Goal: Task Accomplishment & Management: Use online tool/utility

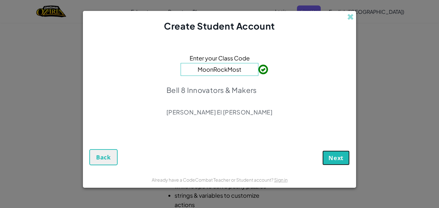
click at [345, 157] on button "Next" at bounding box center [336, 157] width 27 height 15
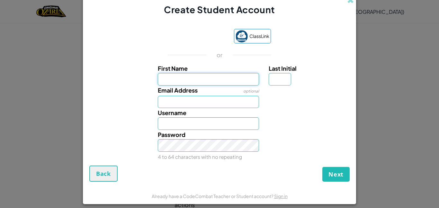
click at [233, 82] on input "First Name" at bounding box center [209, 79] width 102 height 13
type input "lilyannah"
type input "Lilyannah"
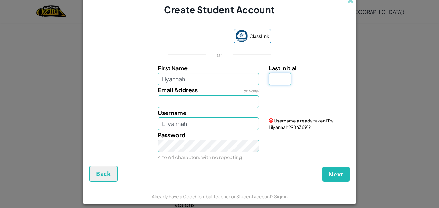
click at [281, 77] on input "Last Initial" at bounding box center [280, 79] width 23 height 13
type input "w"
click at [201, 111] on div "Username [PERSON_NAME]" at bounding box center [208, 119] width 111 height 22
click at [200, 119] on input "LilyannahW" at bounding box center [209, 123] width 102 height 13
type input "LilyannahW18"
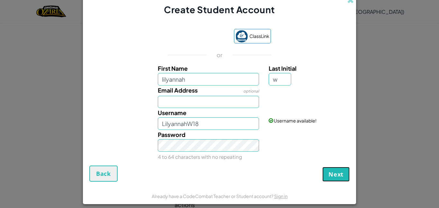
click at [338, 172] on span "Next" at bounding box center [336, 174] width 15 height 8
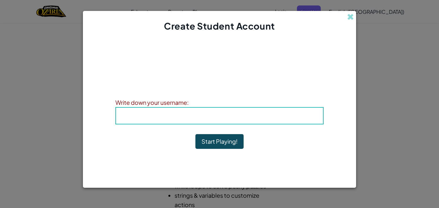
click at [250, 120] on h4 "Username : LilyannahW18" at bounding box center [220, 116] width 194 height 10
click at [229, 140] on button "Start Playing!" at bounding box center [220, 141] width 48 height 15
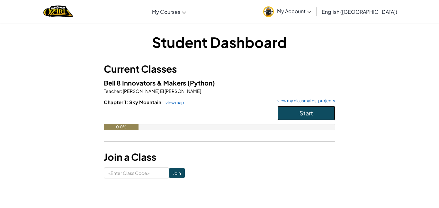
click at [283, 115] on button "Start" at bounding box center [307, 113] width 58 height 15
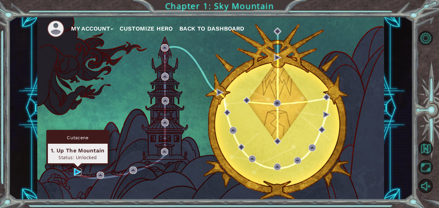
click at [77, 173] on img at bounding box center [77, 171] width 7 height 7
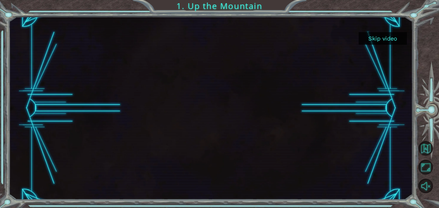
click at [392, 40] on button "Skip video" at bounding box center [383, 38] width 48 height 13
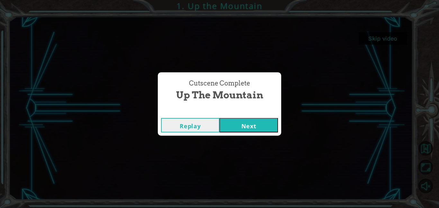
click at [264, 120] on button "Next" at bounding box center [249, 125] width 59 height 14
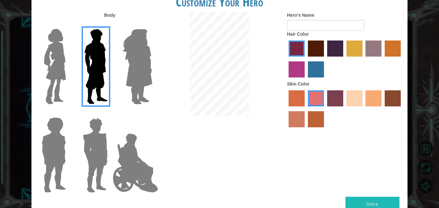
click at [373, 93] on label "tacao skin color" at bounding box center [374, 98] width 16 height 16
click at [364, 109] on input "tacao skin color" at bounding box center [364, 109] width 0 height 0
click at [315, 49] on label "maroon hair color" at bounding box center [316, 49] width 16 height 16
click at [306, 59] on input "maroon hair color" at bounding box center [306, 59] width 0 height 0
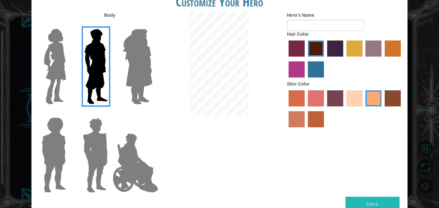
click at [59, 55] on img at bounding box center [54, 66] width 27 height 80
click at [68, 25] on input "Hero Connie" at bounding box center [68, 25] width 0 height 0
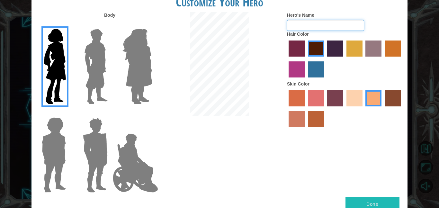
click at [295, 24] on input "Hero's Name" at bounding box center [325, 25] width 77 height 11
type input "urfavlily"
click at [378, 205] on button "Done" at bounding box center [373, 204] width 54 height 14
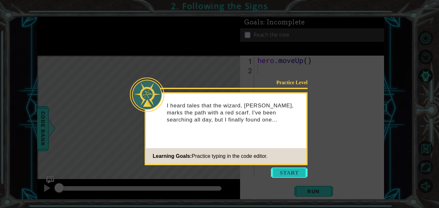
click at [285, 173] on button "Start" at bounding box center [289, 173] width 37 height 10
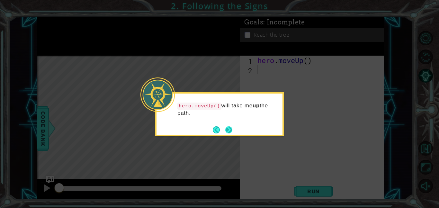
click at [229, 128] on button "Next" at bounding box center [228, 129] width 7 height 7
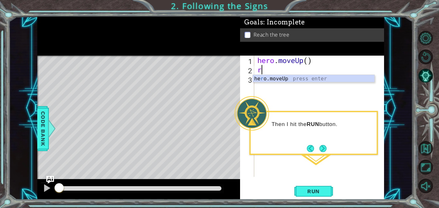
type textarea "ru"
click at [270, 80] on div "he r o.move U p press enter" at bounding box center [314, 86] width 122 height 23
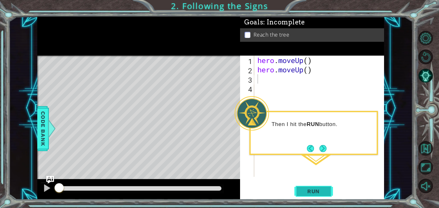
click at [320, 189] on span "Run" at bounding box center [313, 191] width 25 height 6
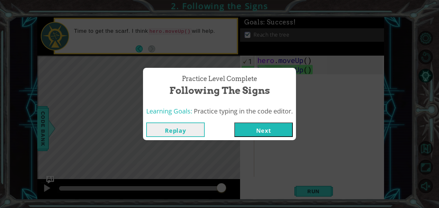
click at [259, 137] on button "Next" at bounding box center [263, 130] width 59 height 14
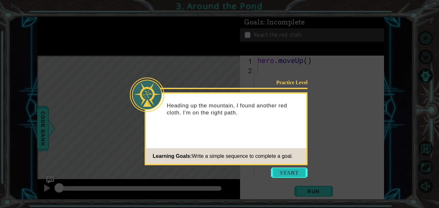
click at [293, 174] on button "Start" at bounding box center [289, 173] width 37 height 10
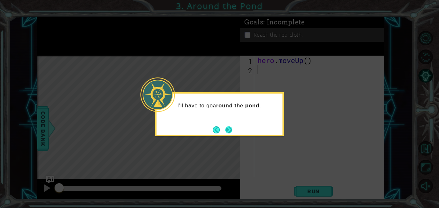
click at [229, 128] on button "Next" at bounding box center [228, 129] width 7 height 7
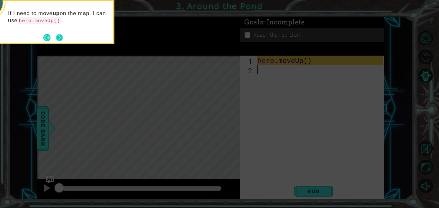
click at [57, 38] on button "Next" at bounding box center [60, 37] width 10 height 10
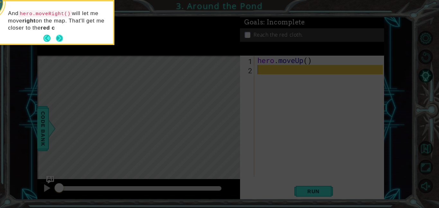
click at [56, 36] on button "Next" at bounding box center [59, 38] width 7 height 7
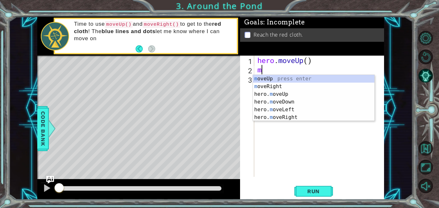
type textarea "mo"
click at [264, 95] on div "mo veUp press enter mo veRight press enter hero. mo veUp press enter hero. mo v…" at bounding box center [314, 106] width 122 height 62
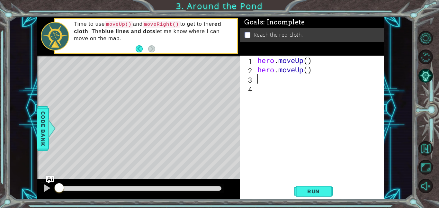
click at [261, 80] on div "hero . moveUp ( ) hero . moveUp ( )" at bounding box center [321, 126] width 130 height 140
type textarea "r"
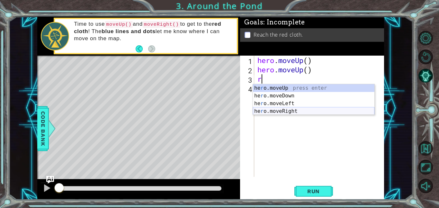
click at [269, 110] on div "he r o.moveUp press enter he r o.moveDown press enter he r o.moveLeft press ent…" at bounding box center [314, 107] width 122 height 46
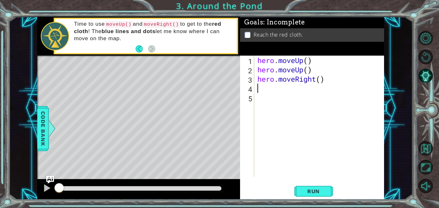
type textarea "m"
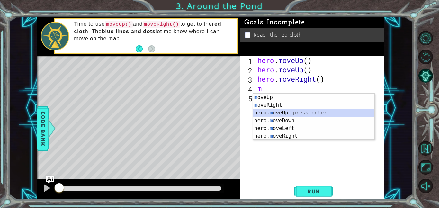
click at [271, 110] on div "m oveUp press enter m oveRight press enter hero. m oveUp press enter hero. m ov…" at bounding box center [314, 125] width 122 height 62
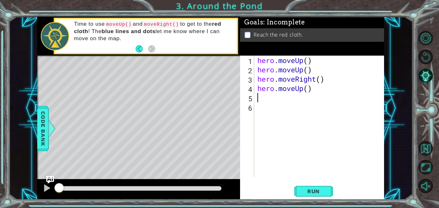
type textarea "r"
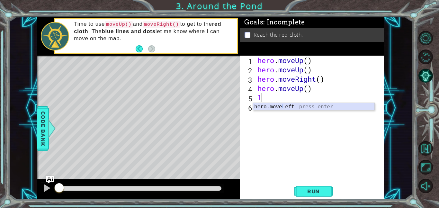
click at [266, 105] on div "hero.move L eft press enter" at bounding box center [314, 114] width 122 height 23
type textarea "hero.moveLeft(1)"
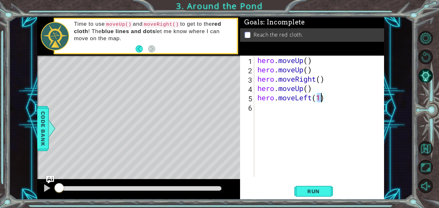
click at [265, 109] on div "hero . moveUp ( ) hero . moveUp ( ) hero . moveRight ( ) hero . moveUp ( ) hero…" at bounding box center [321, 126] width 130 height 140
click at [322, 99] on div "hero . moveUp ( ) hero . moveUp ( ) hero . moveRight ( ) hero . moveUp ( ) hero…" at bounding box center [321, 126] width 130 height 140
type textarea "hero.moveLeft(1)"
click at [274, 113] on div "hero . moveUp ( ) hero . moveUp ( ) hero . moveRight ( ) hero . moveUp ( ) hero…" at bounding box center [321, 126] width 130 height 140
click at [270, 109] on div "hero . moveUp ( ) hero . moveUp ( ) hero . moveRight ( ) hero . moveUp ( ) hero…" at bounding box center [321, 126] width 130 height 140
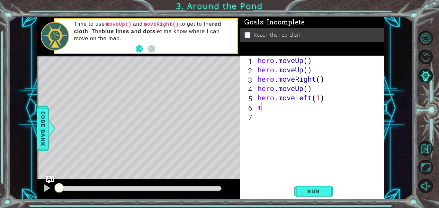
type textarea "mo"
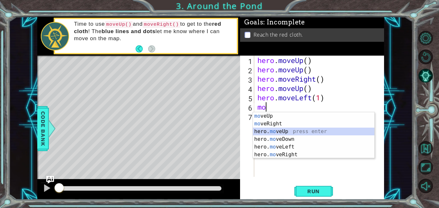
click at [262, 133] on div "mo veUp press enter mo veRight press enter hero. mo veUp press enter hero. mo v…" at bounding box center [314, 143] width 122 height 62
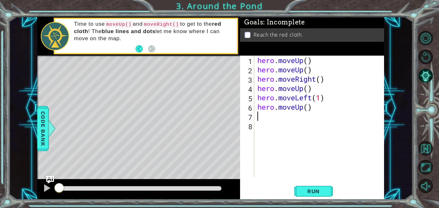
type textarea "m"
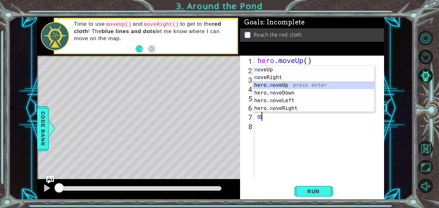
click at [267, 85] on div "m oveUp press enter m oveRight press enter hero. m oveUp press enter hero. m ov…" at bounding box center [314, 97] width 122 height 62
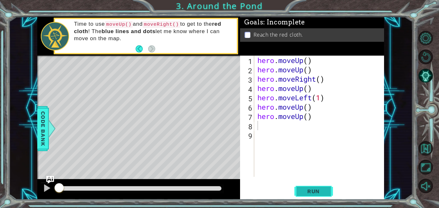
click at [303, 189] on span "Run" at bounding box center [313, 191] width 25 height 6
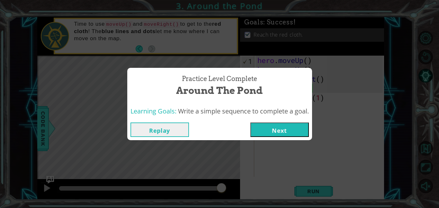
click at [306, 132] on button "Next" at bounding box center [279, 130] width 59 height 14
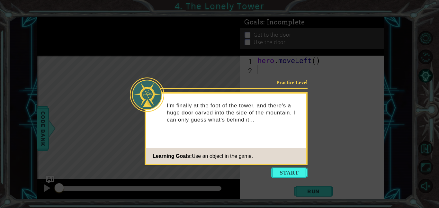
click at [291, 178] on icon at bounding box center [219, 104] width 439 height 208
click at [287, 171] on button "Start" at bounding box center [289, 173] width 37 height 10
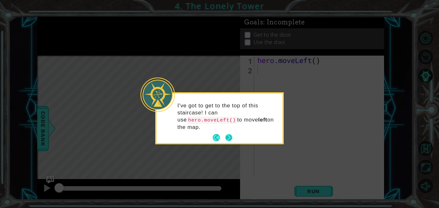
click at [232, 133] on button "Next" at bounding box center [228, 137] width 9 height 9
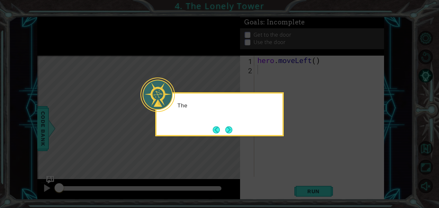
click at [232, 132] on button "Next" at bounding box center [229, 130] width 12 height 12
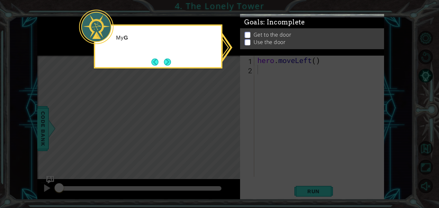
click at [232, 132] on icon at bounding box center [219, 104] width 439 height 208
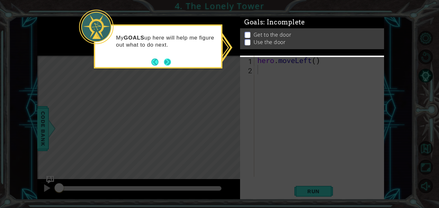
click at [168, 58] on button "Next" at bounding box center [168, 62] width 8 height 8
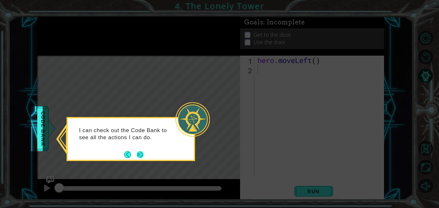
click at [142, 156] on button "Next" at bounding box center [140, 154] width 7 height 7
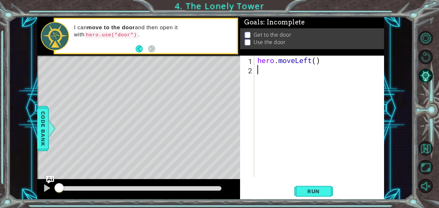
type textarea "m"
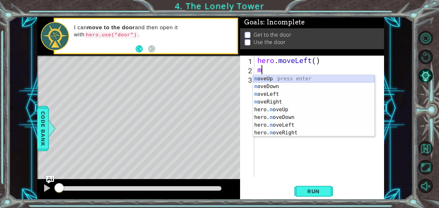
click at [269, 77] on div "m oveUp press enter m oveDown press enter m oveLeft press enter m oveRight pres…" at bounding box center [314, 113] width 122 height 77
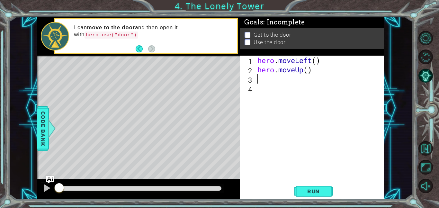
type textarea "m"
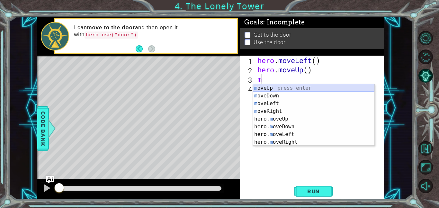
click at [270, 86] on div "m oveUp press enter m oveDown press enter m oveLeft press enter m oveRight pres…" at bounding box center [314, 122] width 122 height 77
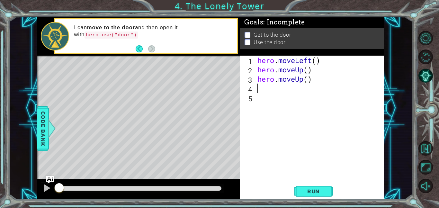
type textarea "e"
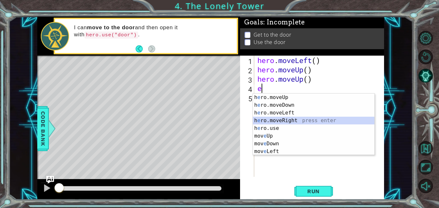
click at [271, 120] on div "h e ro.moveUp press enter h e ro.moveDown press enter h e ro.moveLeft press ent…" at bounding box center [314, 132] width 122 height 77
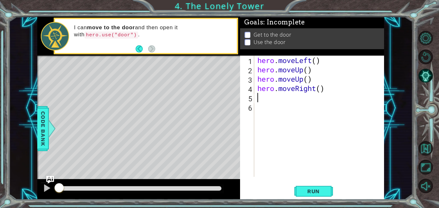
type textarea "m"
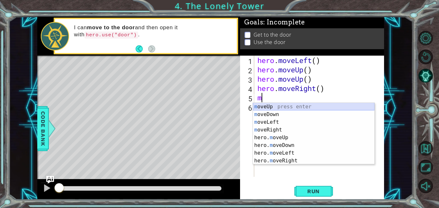
click at [259, 105] on div "m oveUp press enter m oveDown press enter m oveLeft press enter m oveRight pres…" at bounding box center [314, 141] width 122 height 77
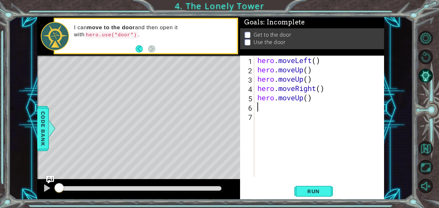
type textarea "m"
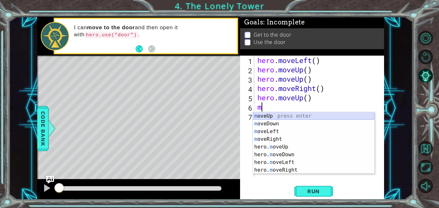
click at [273, 117] on div "m oveUp press enter m oveDown press enter m oveLeft press enter m oveRight pres…" at bounding box center [314, 150] width 122 height 77
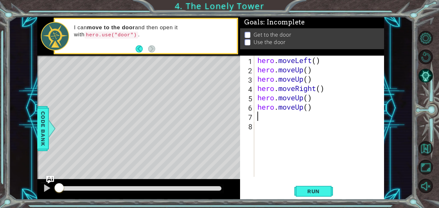
type textarea "r"
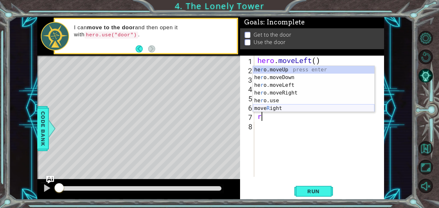
click at [270, 107] on div "he r o.moveUp press enter he r o.moveDown press enter he r o.moveLeft press ent…" at bounding box center [314, 97] width 122 height 62
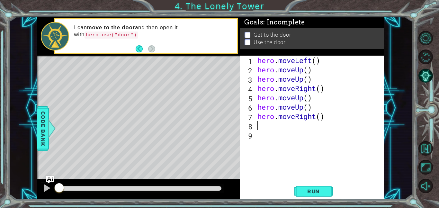
type textarea "m"
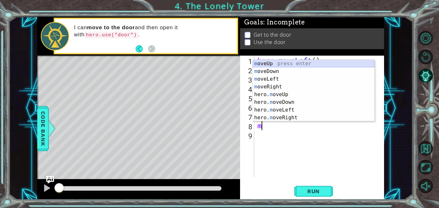
click at [271, 66] on div "m oveUp press enter m oveDown press enter m oveLeft press enter m oveRight pres…" at bounding box center [314, 98] width 122 height 77
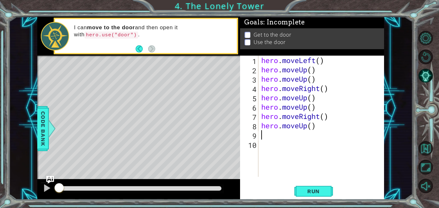
type textarea "m"
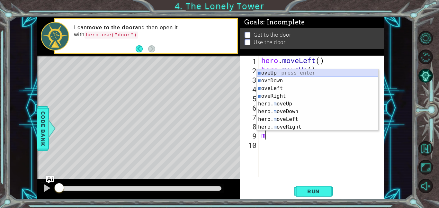
click at [278, 74] on div "m oveUp press enter m oveDown press enter m oveLeft press enter m oveRight pres…" at bounding box center [318, 107] width 122 height 77
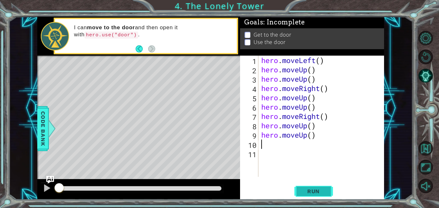
click at [327, 193] on button "Run" at bounding box center [314, 191] width 39 height 14
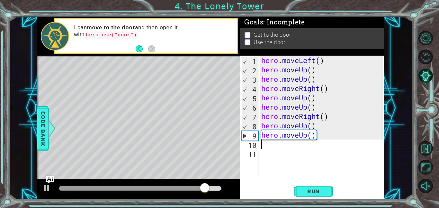
click at [305, 168] on div "hero . moveLeft ( ) hero . moveUp ( ) hero . moveUp ( ) hero . moveRight ( ) he…" at bounding box center [323, 126] width 126 height 140
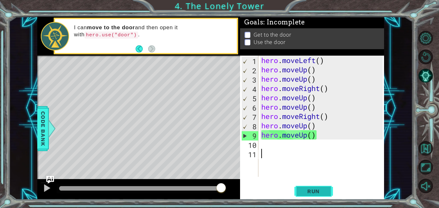
click at [312, 193] on span "Run" at bounding box center [313, 191] width 25 height 6
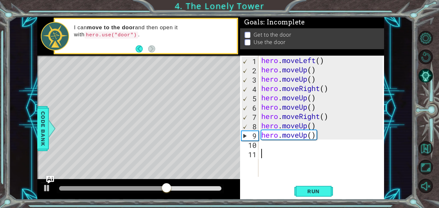
click at [249, 37] on p at bounding box center [248, 40] width 6 height 6
click at [246, 43] on p at bounding box center [248, 46] width 6 height 6
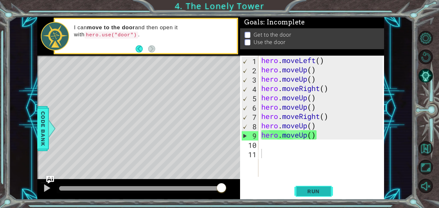
click at [306, 192] on span "Run" at bounding box center [313, 191] width 25 height 6
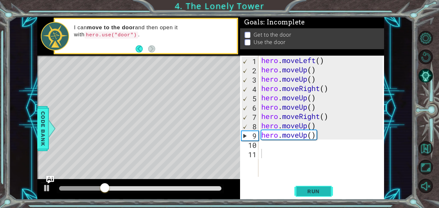
click at [306, 190] on span "Run" at bounding box center [313, 191] width 25 height 6
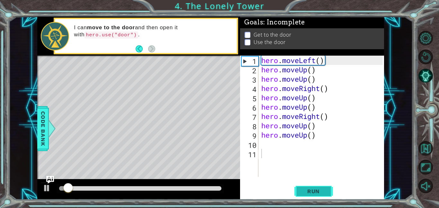
click at [305, 190] on span "Run" at bounding box center [313, 191] width 25 height 6
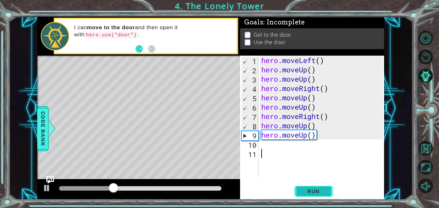
click at [312, 191] on span "Run" at bounding box center [313, 191] width 25 height 6
click at [321, 60] on div "hero . moveLeft ( ) hero . moveUp ( ) hero . moveUp ( ) hero . moveRight ( ) he…" at bounding box center [323, 126] width 126 height 140
type textarea "hero.moveLeft()"
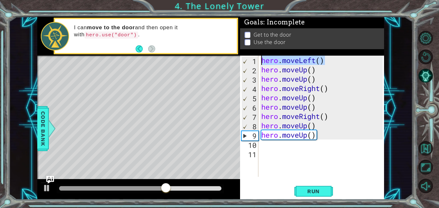
drag, startPoint x: 328, startPoint y: 60, endPoint x: 234, endPoint y: 59, distance: 94.2
click at [234, 59] on div "1 ההההההההההההההההההההההההההההההההההההההההההההההההההההההההההההההההההההההההההההה…" at bounding box center [210, 108] width 347 height 183
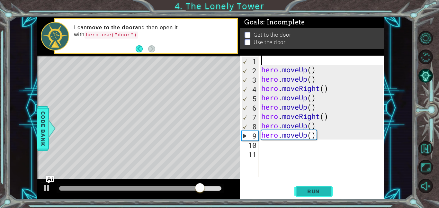
click at [315, 192] on span "Run" at bounding box center [313, 191] width 25 height 6
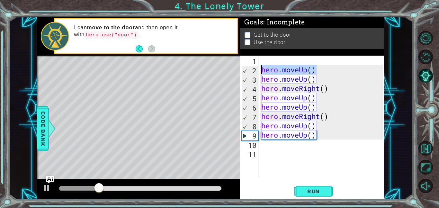
drag, startPoint x: 319, startPoint y: 71, endPoint x: 260, endPoint y: 68, distance: 59.2
click at [260, 68] on div "1 2 3 4 5 6 7 8 9 10 11 hero . moveUp ( ) hero . moveUp ( ) hero . moveRight ( …" at bounding box center [311, 116] width 143 height 121
click at [321, 188] on span "Run" at bounding box center [313, 191] width 25 height 6
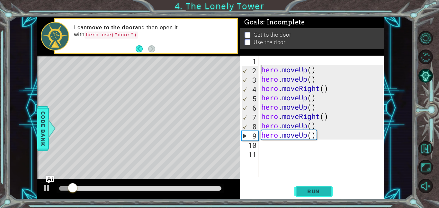
click at [319, 191] on span "Run" at bounding box center [313, 191] width 25 height 6
click at [319, 190] on span "Run" at bounding box center [313, 191] width 25 height 6
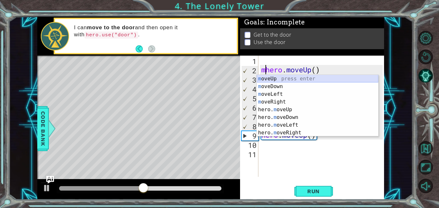
click at [273, 77] on div "m oveUp press enter m oveDown press enter m oveLeft press enter m oveRight pres…" at bounding box center [318, 113] width 122 height 77
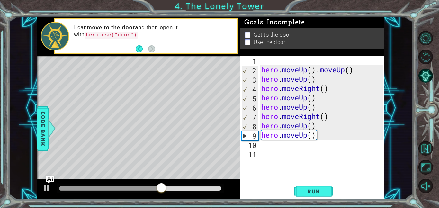
click at [360, 75] on div "hero . moveUp ( ) . moveUp ( ) hero . moveUp ( ) hero . moveRight ( ) hero . mo…" at bounding box center [323, 126] width 126 height 140
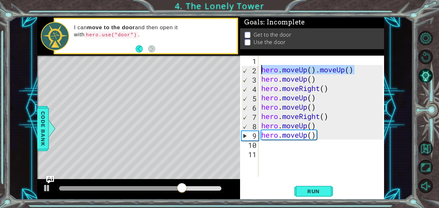
drag, startPoint x: 358, startPoint y: 70, endPoint x: 233, endPoint y: 69, distance: 124.8
click at [233, 69] on div "1 ההההההההההההההההההההההההההההההההההההההההההההההההההההההההההההההההההההההההההההה…" at bounding box center [210, 108] width 347 height 183
type textarea "hero.moveUp().moveUp()"
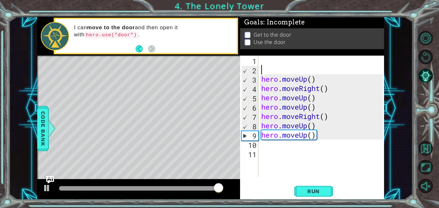
type textarea "m"
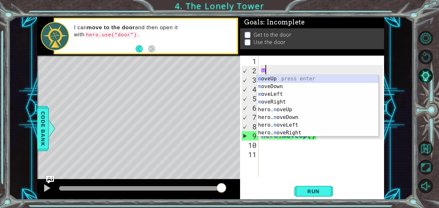
click at [260, 79] on div "m oveUp press enter m oveDown press enter m oveLeft press enter m oveRight pres…" at bounding box center [318, 113] width 122 height 77
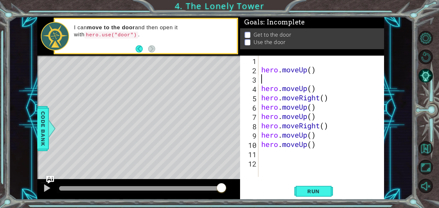
type textarea "m"
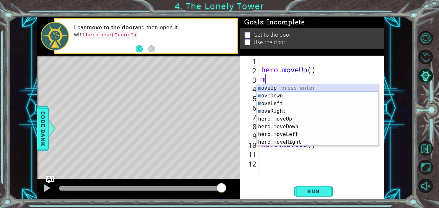
click at [264, 90] on div "m oveUp press enter m oveDown press enter m oveLeft press enter m oveRight pres…" at bounding box center [318, 122] width 122 height 77
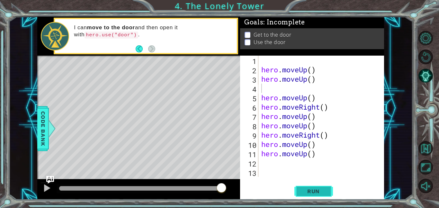
click at [316, 195] on button "Run" at bounding box center [314, 191] width 39 height 14
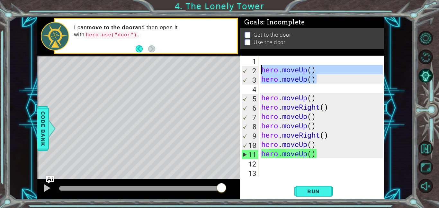
drag, startPoint x: 359, startPoint y: 78, endPoint x: 262, endPoint y: 72, distance: 97.6
click at [262, 72] on div "hero . moveUp ( ) hero . moveUp ( ) hero . moveUp ( ) hero . moveRight ( ) hero…" at bounding box center [323, 126] width 126 height 140
type textarea "hero.moveUp() hero.moveUp()"
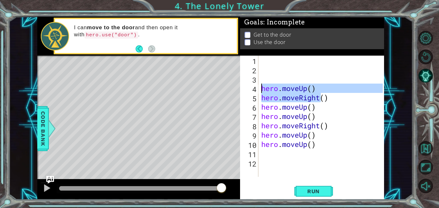
drag, startPoint x: 320, startPoint y: 94, endPoint x: 258, endPoint y: 91, distance: 62.8
click at [258, 91] on div "1 2 3 4 5 6 7 8 9 10 11 12 hero . moveUp ( ) hero . moveRight ( ) hero . moveUp…" at bounding box center [311, 116] width 143 height 121
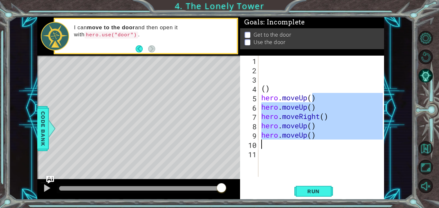
drag, startPoint x: 312, startPoint y: 102, endPoint x: 309, endPoint y: 141, distance: 39.0
click at [309, 141] on div "( ) hero . moveUp ( ) hero . moveUp ( ) hero . moveRight ( ) hero . moveUp ( ) …" at bounding box center [323, 126] width 126 height 140
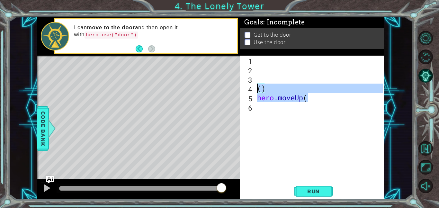
drag, startPoint x: 311, startPoint y: 99, endPoint x: 255, endPoint y: 91, distance: 56.2
click at [255, 91] on div "hero.moveUp( 1 2 3 4 5 6 ( ) hero . moveUp ( הההההההההההההההההההההההההההההההההה…" at bounding box center [311, 116] width 143 height 121
type textarea "() hero.moveUp("
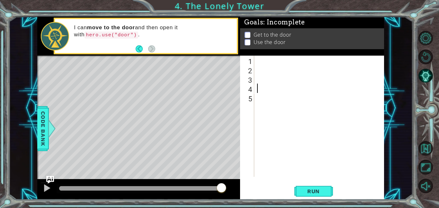
click at [261, 59] on div at bounding box center [321, 126] width 130 height 140
type textarea "m"
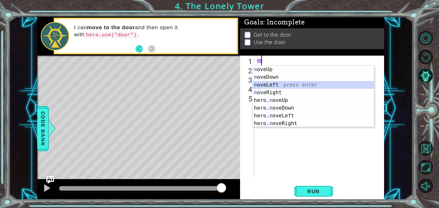
click at [268, 86] on div "m oveUp press enter m oveDown press enter m oveLeft press enter m oveRight pres…" at bounding box center [314, 104] width 122 height 77
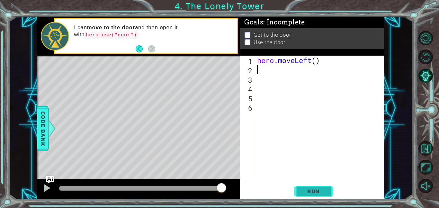
click at [308, 192] on span "Run" at bounding box center [313, 191] width 25 height 6
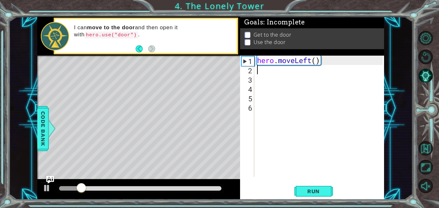
type textarea "l"
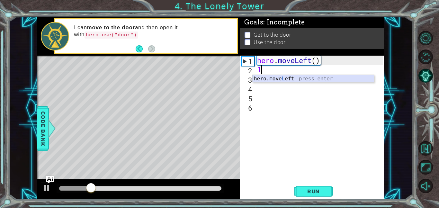
click at [290, 80] on div "hero.move L eft press enter" at bounding box center [314, 86] width 122 height 23
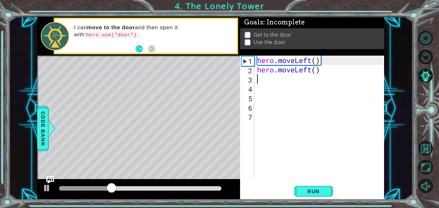
type textarea "r"
type textarea "u"
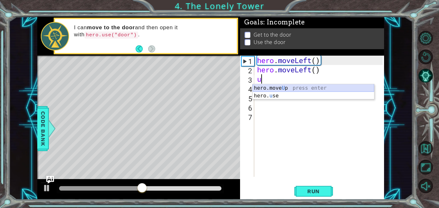
click at [277, 87] on div "hero.move U p press enter hero. u se press enter" at bounding box center [314, 99] width 122 height 31
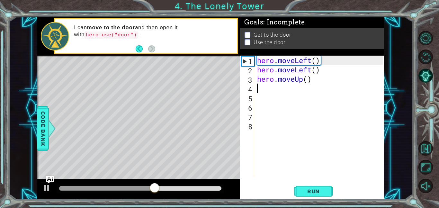
type textarea "l"
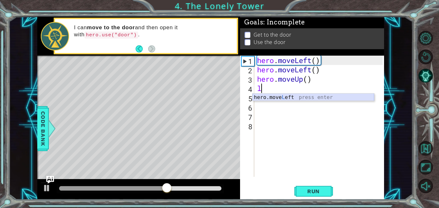
click at [276, 98] on div "hero.move L eft press enter" at bounding box center [314, 105] width 122 height 23
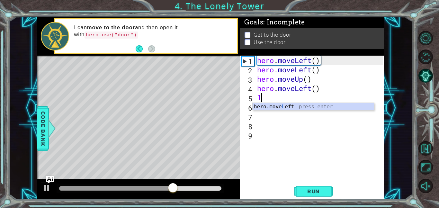
type textarea "le"
click at [290, 107] on div "hero.move Le ft press enter" at bounding box center [314, 114] width 122 height 23
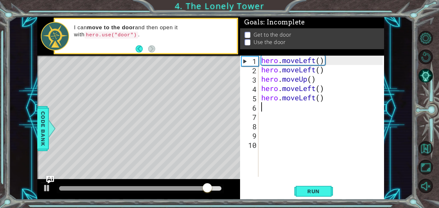
type textarea "u"
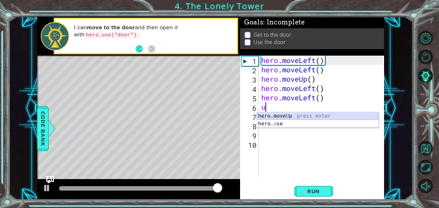
click at [309, 114] on div "hero.move U p press enter hero. u se press enter" at bounding box center [318, 127] width 122 height 31
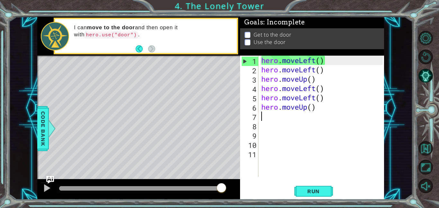
type textarea "l"
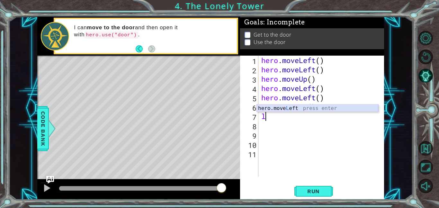
click at [317, 107] on div "hero.move L eft press enter" at bounding box center [318, 116] width 122 height 23
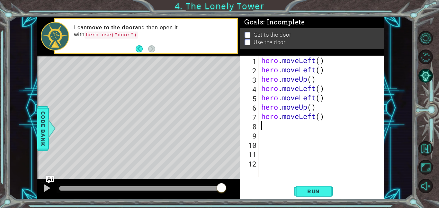
type textarea "l"
type textarea "o"
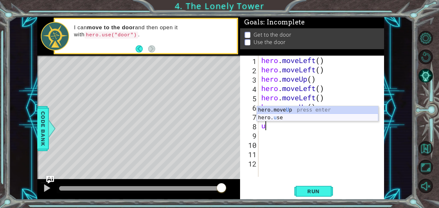
click at [277, 118] on div "hero.move U p press enter hero. u se press enter" at bounding box center [318, 121] width 122 height 31
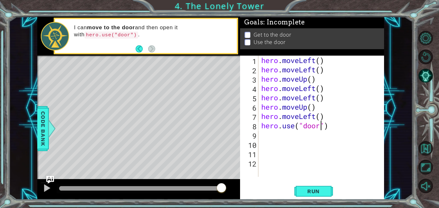
scroll to position [0, 3]
click at [323, 186] on button "Run" at bounding box center [314, 191] width 39 height 14
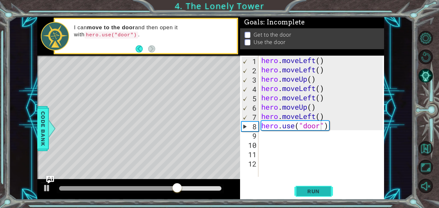
click at [304, 194] on span "Run" at bounding box center [313, 191] width 25 height 6
click at [308, 81] on div "hero . moveLeft ( ) hero . moveLeft ( ) hero . moveUp ( ) hero . moveLeft ( ) h…" at bounding box center [323, 126] width 126 height 140
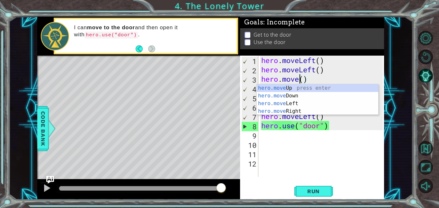
scroll to position [0, 1]
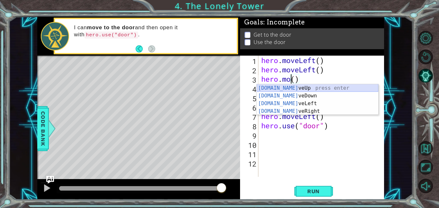
click at [290, 90] on div "hero.mo veUp press enter hero.mo veDown press enter hero.mo veLeft press enter …" at bounding box center [318, 107] width 122 height 46
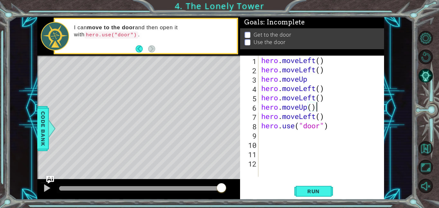
click at [317, 108] on div "hero . moveLeft ( ) hero . moveLeft ( ) hero . moveUp hero . moveLeft ( ) hero …" at bounding box center [323, 126] width 126 height 140
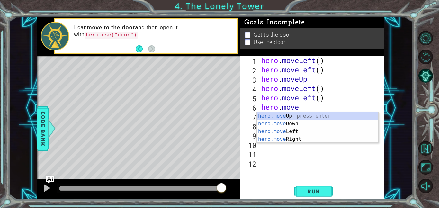
type textarea "hero.mov"
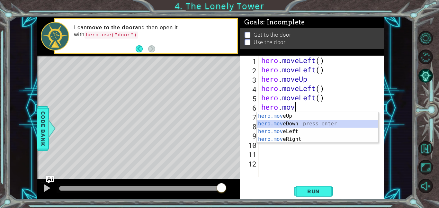
click at [290, 123] on div "hero.mov eUp press enter hero.mov eDown press enter hero.mov eLeft press enter …" at bounding box center [318, 135] width 122 height 46
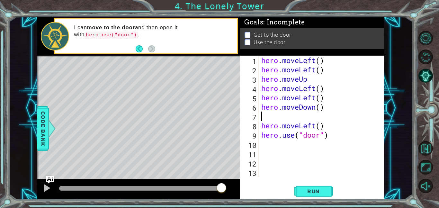
type textarea "hero.moveDown()"
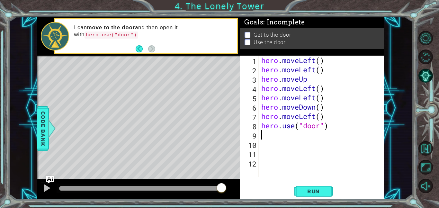
click at [326, 131] on div "hero . moveLeft ( ) hero . moveLeft ( ) hero . moveUp hero . moveLeft ( ) hero …" at bounding box center [323, 126] width 126 height 140
click at [310, 193] on span "Run" at bounding box center [313, 191] width 25 height 6
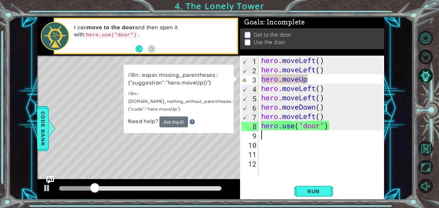
click at [270, 158] on div "hero . moveLeft ( ) hero . moveLeft ( ) hero . moveUp hero . moveLeft ( ) hero …" at bounding box center [323, 126] width 126 height 140
click at [323, 194] on span "Run" at bounding box center [313, 191] width 25 height 6
click at [310, 84] on div "hero . moveLeft ( ) hero . moveLeft ( ) hero . moveUp hero . moveLeft ( ) hero …" at bounding box center [323, 126] width 126 height 140
click at [312, 80] on div "hero . moveLeft ( ) hero . moveLeft ( ) hero . moveUp hero . moveLeft ( ) hero …" at bounding box center [323, 126] width 126 height 140
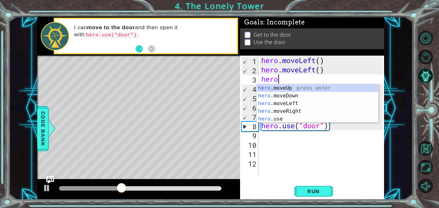
type textarea "h"
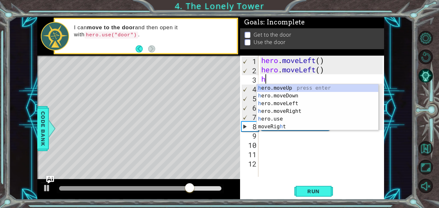
click at [305, 80] on div "hero . moveLeft ( ) hero . moveLeft ( ) h hero . moveLeft ( ) hero . moveLeft (…" at bounding box center [323, 126] width 126 height 140
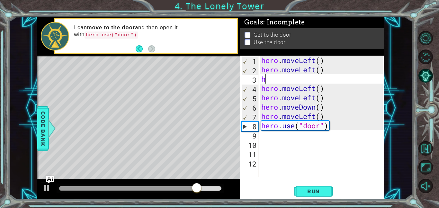
click at [305, 80] on div "hero . moveLeft ( ) hero . moveLeft ( ) h hero . moveLeft ( ) hero . moveLeft (…" at bounding box center [323, 126] width 126 height 140
click at [303, 82] on div "hero . moveLeft ( ) hero . moveLeft ( ) h hero . moveLeft ( ) hero . moveLeft (…" at bounding box center [323, 126] width 126 height 140
type textarea "hu"
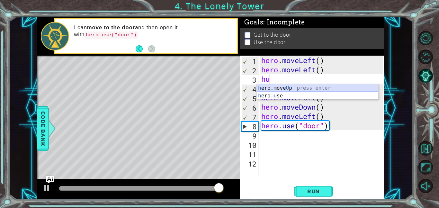
click at [284, 88] on div "h ero.move U p press enter h ero. u se press enter" at bounding box center [318, 99] width 122 height 31
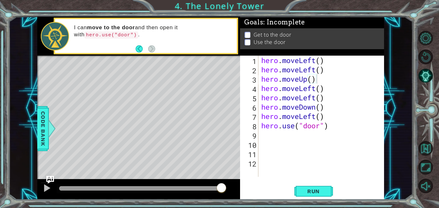
click at [309, 202] on div "1 ההההההההההההההההההההההההההההההההההההההההההההההההההההההההההההההההההההההההההההה…" at bounding box center [219, 104] width 439 height 208
click at [311, 194] on span "Run" at bounding box center [313, 191] width 25 height 6
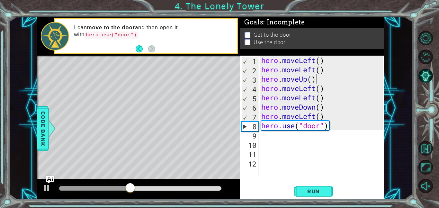
click at [307, 78] on div "hero . moveLeft ( ) hero . moveLeft ( ) hero . moveUp ( ) hero . moveLeft ( ) h…" at bounding box center [323, 126] width 126 height 140
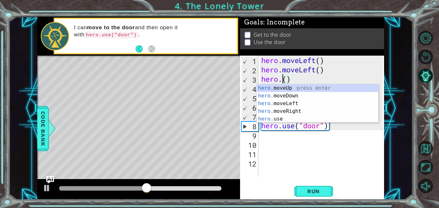
click at [292, 79] on div "hero . moveLeft ( ) hero . moveLeft ( ) hero . ( ) hero . moveLeft ( ) hero . m…" at bounding box center [323, 126] width 126 height 140
type textarea "hero"
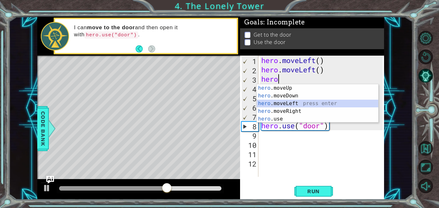
click at [276, 102] on div "hero .moveUp press enter hero .moveDown press enter hero .moveLeft press enter …" at bounding box center [318, 111] width 122 height 54
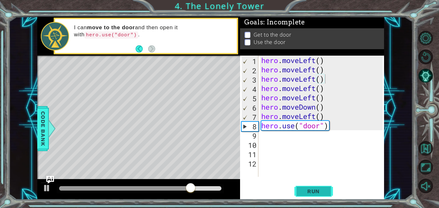
click at [312, 196] on button "Run" at bounding box center [314, 191] width 39 height 14
click at [321, 187] on button "Run" at bounding box center [314, 191] width 39 height 14
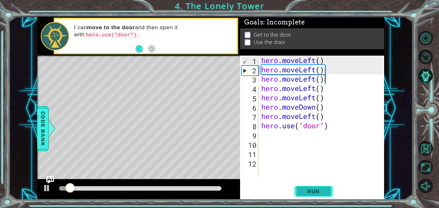
click at [320, 187] on button "Run" at bounding box center [314, 191] width 39 height 14
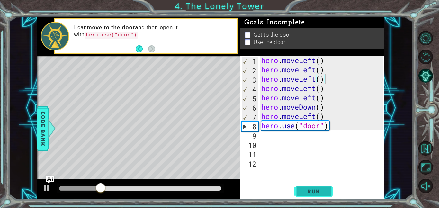
click at [320, 187] on button "Run" at bounding box center [314, 191] width 39 height 14
click at [235, 151] on div "Level Map" at bounding box center [185, 150] width 297 height 189
click at [231, 146] on div "Level Map" at bounding box center [185, 150] width 297 height 189
click at [338, 128] on div "hero . moveLeft ( ) hero . moveLeft ( ) hero . moveLeft ( ) hero . moveLeft ( )…" at bounding box center [323, 126] width 126 height 140
click at [307, 190] on span "Run" at bounding box center [313, 191] width 25 height 6
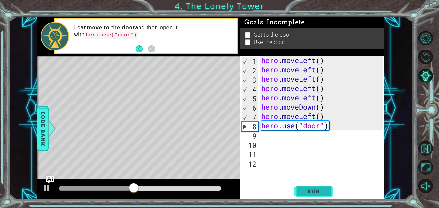
click at [307, 190] on span "Run" at bounding box center [313, 191] width 25 height 6
click at [325, 195] on button "Run" at bounding box center [314, 191] width 39 height 14
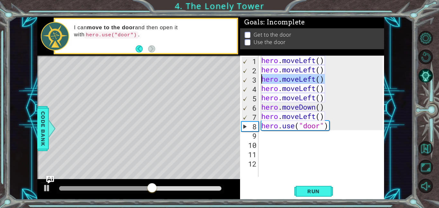
drag, startPoint x: 325, startPoint y: 79, endPoint x: 261, endPoint y: 77, distance: 64.3
click at [261, 77] on div "hero . moveLeft ( ) hero . moveLeft ( ) hero . moveLeft ( ) hero . moveLeft ( )…" at bounding box center [323, 126] width 126 height 140
type textarea "hero.moveLeft()"
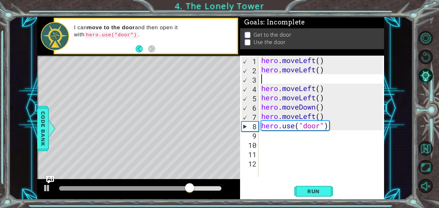
type textarea "u"
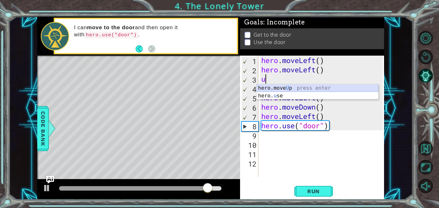
click at [277, 86] on div "hero.move U p press enter hero. u se press enter" at bounding box center [318, 99] width 122 height 31
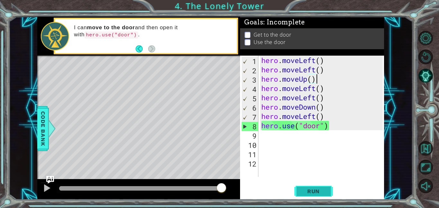
click at [318, 186] on button "Run" at bounding box center [314, 191] width 39 height 14
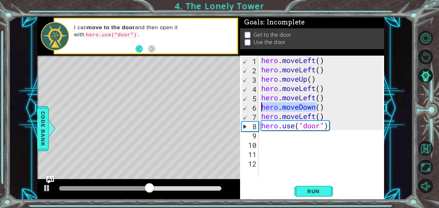
drag, startPoint x: 317, startPoint y: 107, endPoint x: 262, endPoint y: 106, distance: 55.0
click at [262, 106] on div "hero . moveLeft ( ) hero . moveLeft ( ) hero . moveUp ( ) hero . moveLeft ( ) h…" at bounding box center [323, 126] width 126 height 140
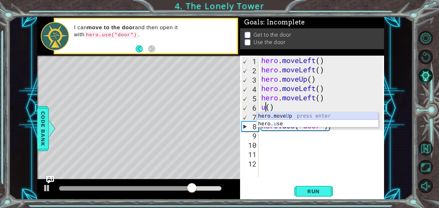
click at [284, 115] on div "hero.move U p press enter hero. u se press enter" at bounding box center [318, 127] width 122 height 31
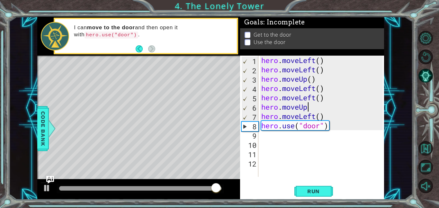
scroll to position [0, 2]
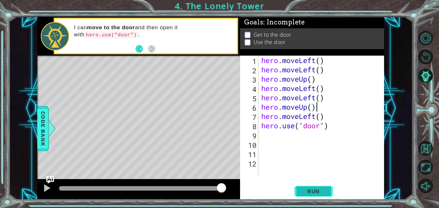
click at [314, 190] on span "Run" at bounding box center [313, 191] width 25 height 6
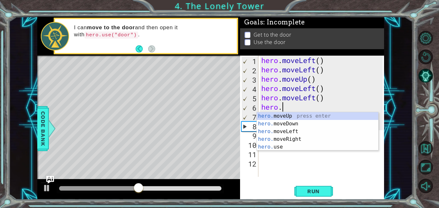
type textarea "hero"
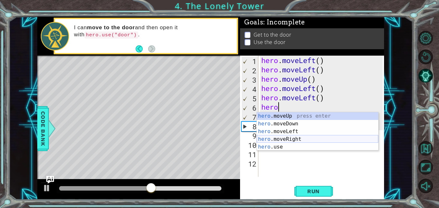
click at [294, 142] on div "hero .moveUp press enter hero .moveDown press enter hero .moveLeft press enter …" at bounding box center [318, 139] width 122 height 54
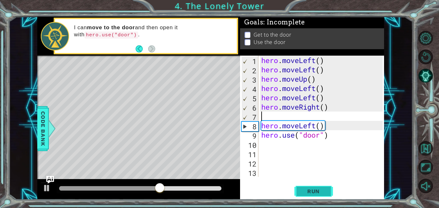
type textarea "hero.moveRight()"
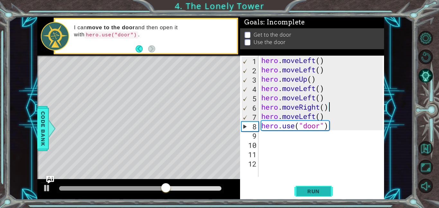
click at [309, 190] on span "Run" at bounding box center [313, 191] width 25 height 6
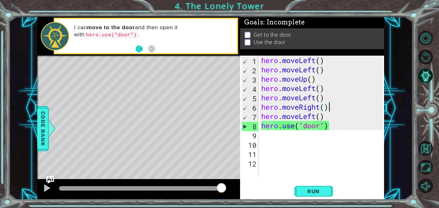
click at [138, 49] on button "Back" at bounding box center [142, 48] width 13 height 7
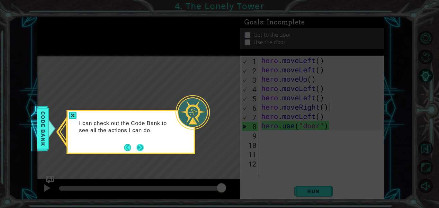
click at [140, 149] on button "Next" at bounding box center [140, 148] width 10 height 10
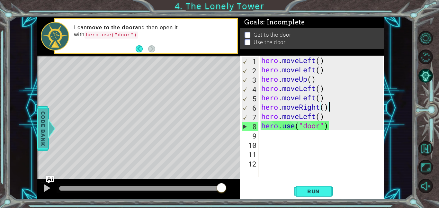
click at [44, 124] on span "Code Bank" at bounding box center [43, 128] width 10 height 39
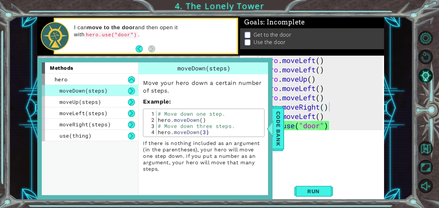
click at [96, 91] on span "moveDown(steps)" at bounding box center [83, 90] width 48 height 7
click at [130, 91] on button at bounding box center [131, 90] width 7 height 7
click at [277, 133] on span "Code Bank" at bounding box center [278, 128] width 10 height 39
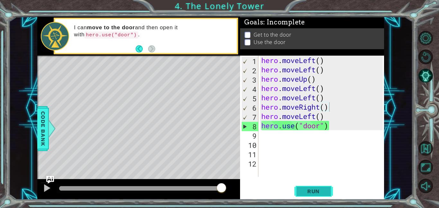
click at [307, 189] on span "Run" at bounding box center [313, 191] width 25 height 6
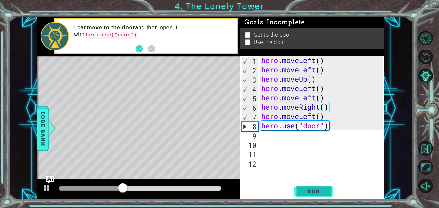
click at [306, 189] on span "Run" at bounding box center [313, 191] width 25 height 6
click at [296, 186] on button "Run" at bounding box center [314, 191] width 39 height 14
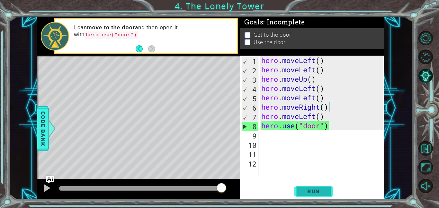
click at [307, 191] on span "Run" at bounding box center [313, 191] width 25 height 6
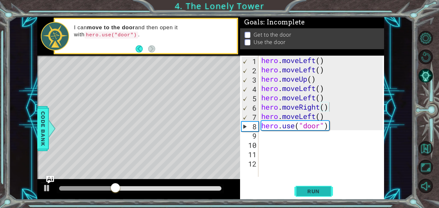
click at [307, 191] on span "Run" at bounding box center [313, 191] width 25 height 6
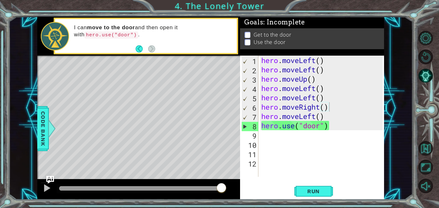
click at [413, 78] on div "1 ההההההההההההההההההההההההההההההההההההההההההההההההההההההההההההההההההההההההההההה…" at bounding box center [219, 104] width 439 height 208
click at [299, 189] on button "Run" at bounding box center [314, 191] width 39 height 14
